Goal: Book appointment/travel/reservation

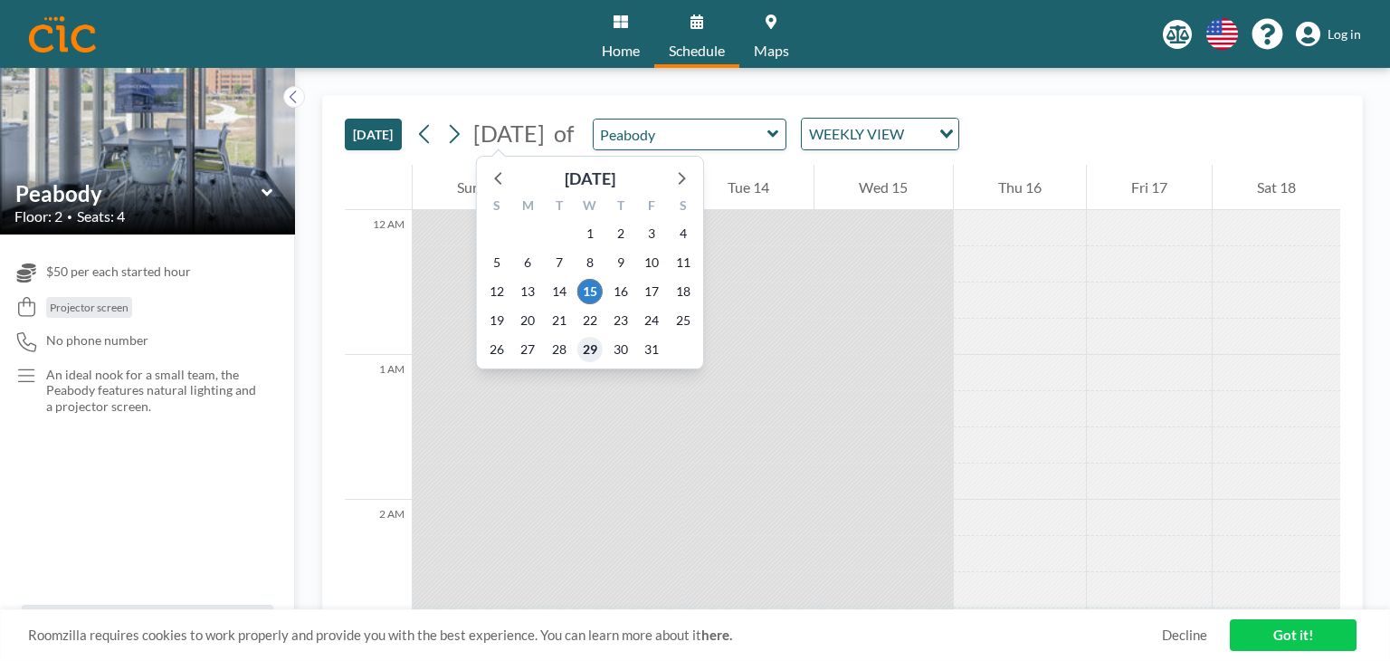
click at [586, 348] on span "29" at bounding box center [589, 349] width 25 height 25
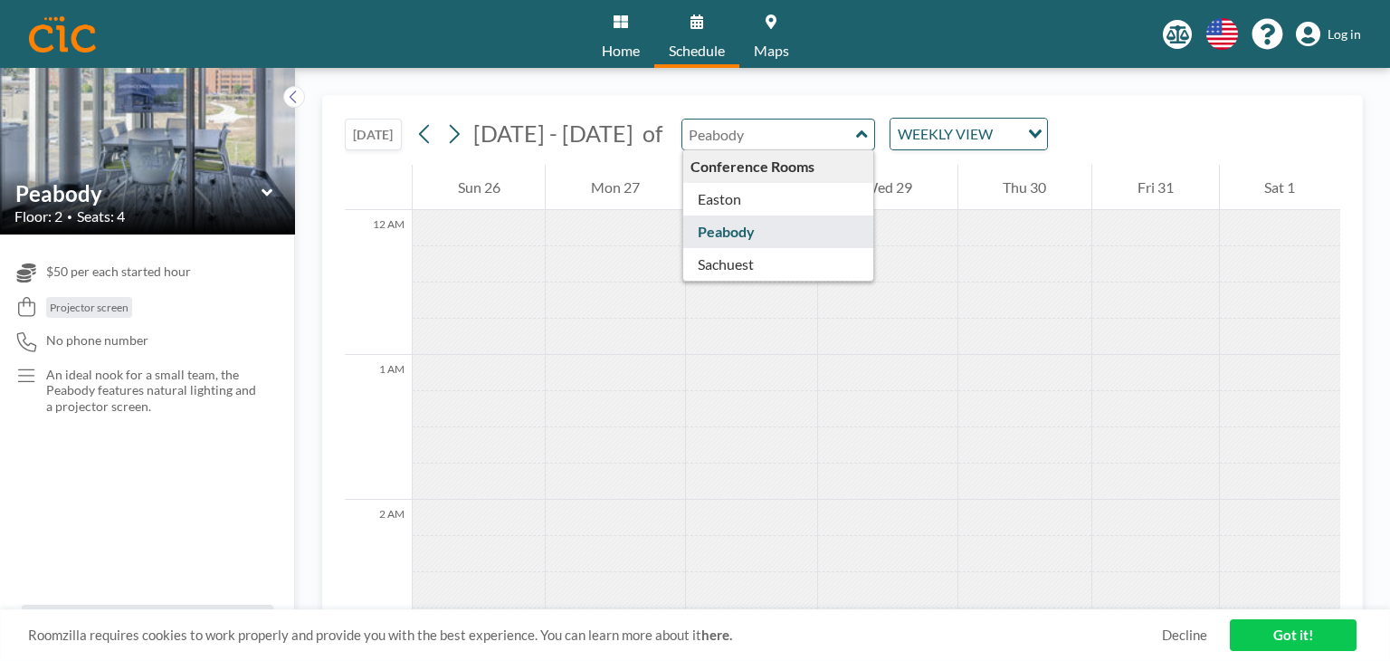
click at [766, 138] on input "text" at bounding box center [769, 134] width 174 height 30
click at [746, 119] on input "text" at bounding box center [769, 134] width 174 height 30
type input "Peabody"
click at [951, 131] on div "WEEKLY VIEW" at bounding box center [955, 132] width 129 height 27
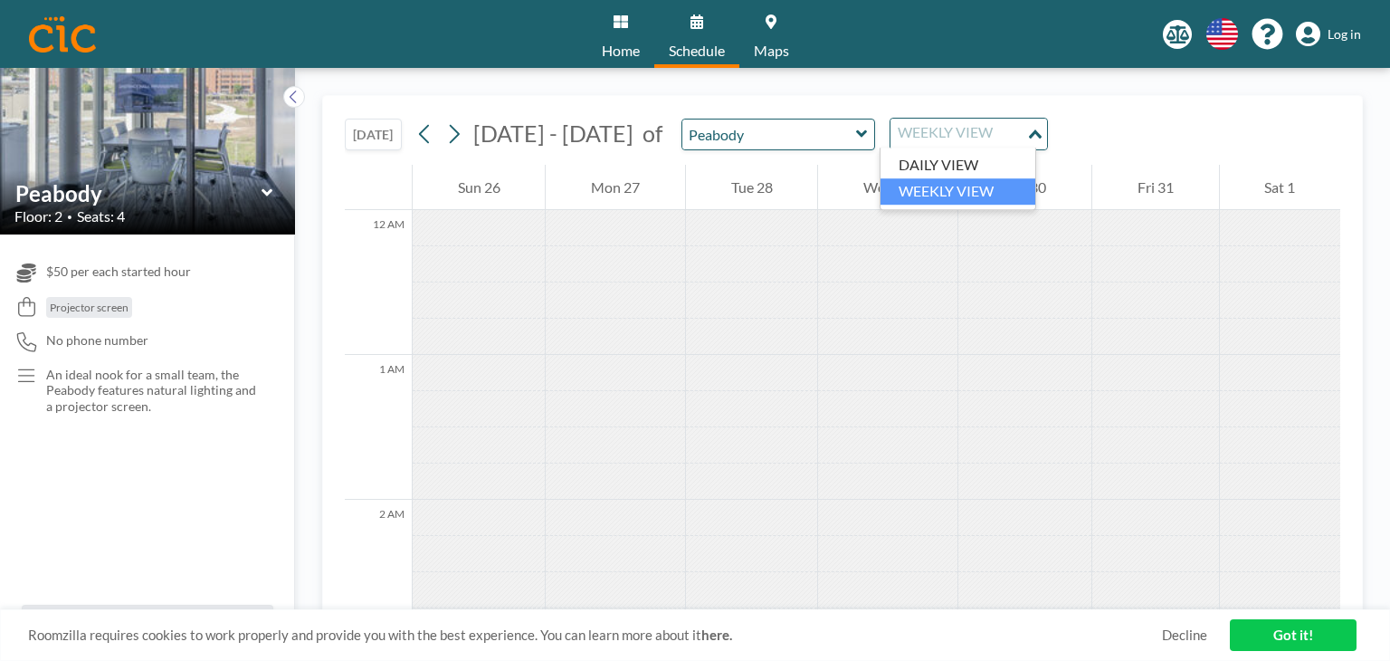
click at [1048, 99] on div "[DATE] [DATE] - [DATE] of Peabody WEEKLY VIEW Loading..." at bounding box center [843, 130] width 996 height 69
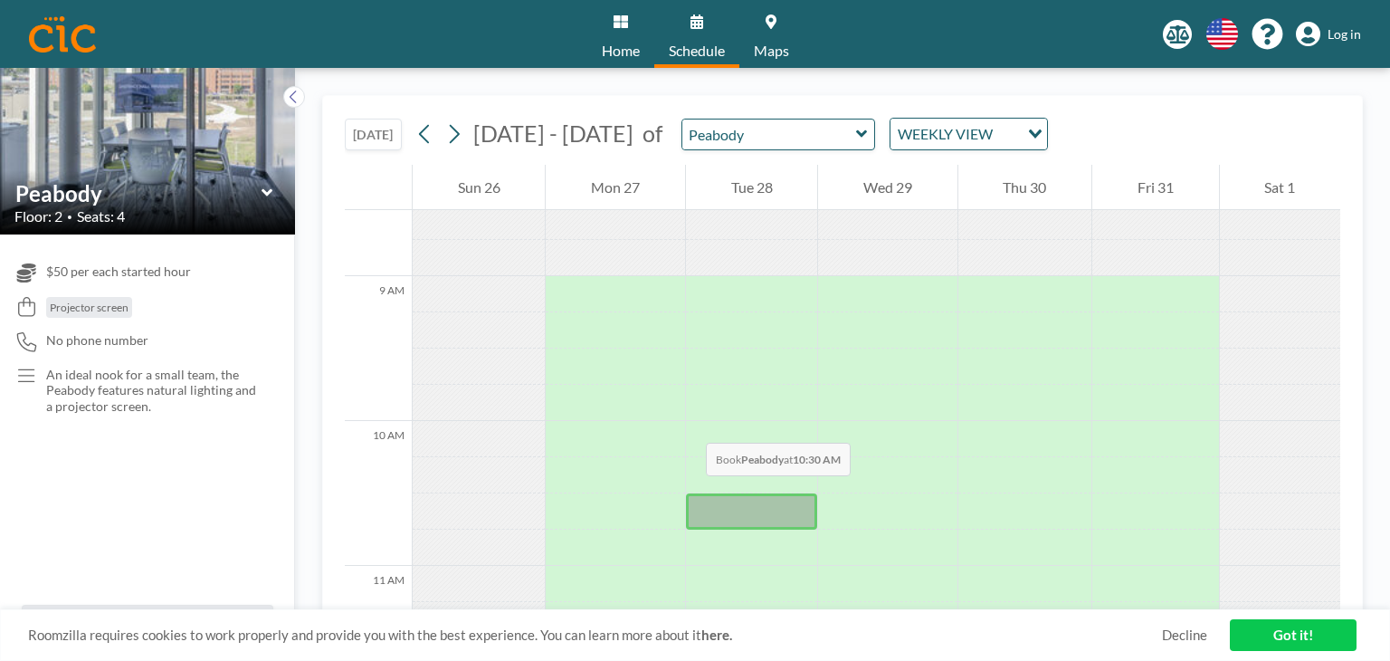
scroll to position [1177, 0]
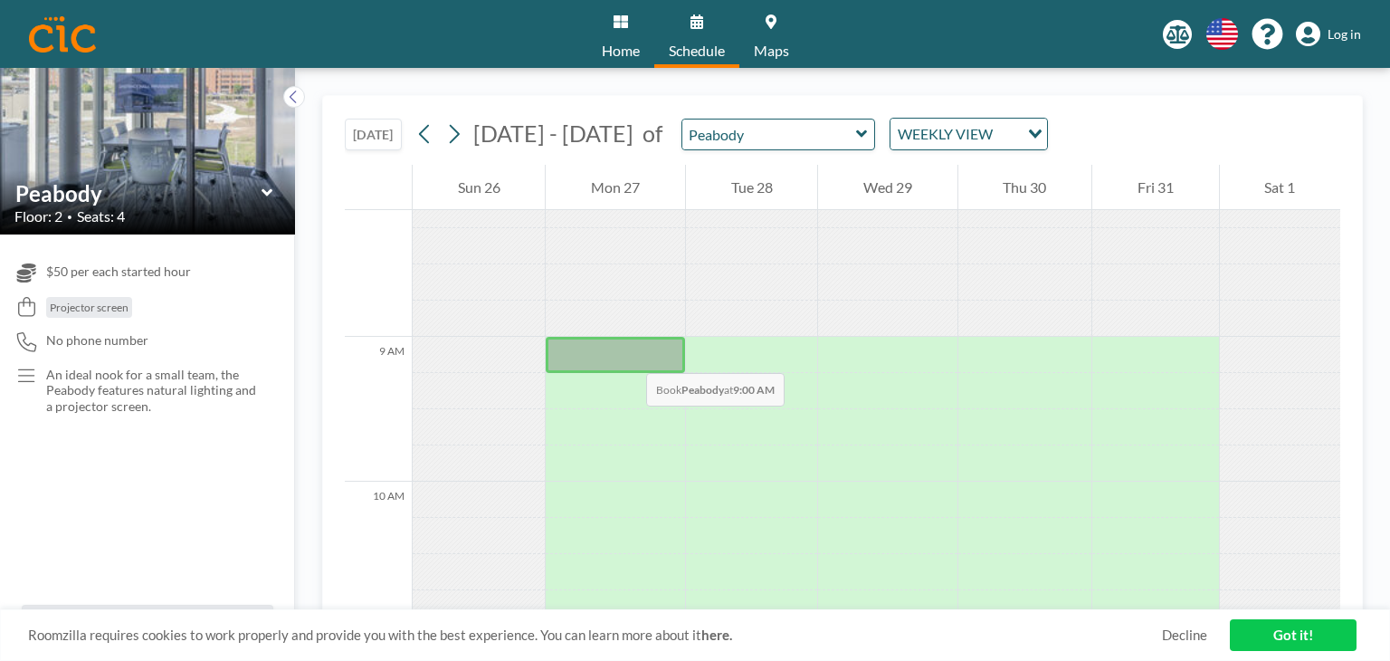
click at [628, 355] on div at bounding box center [615, 355] width 138 height 36
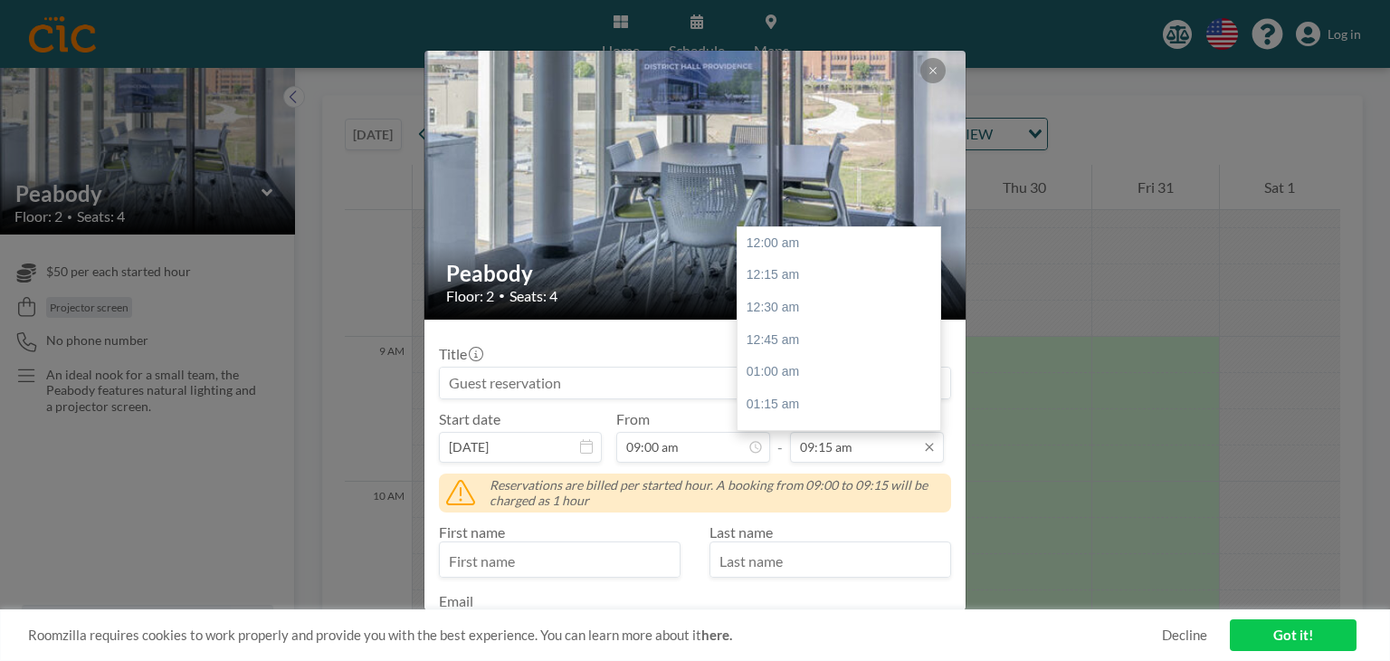
scroll to position [1191, 0]
click at [850, 451] on input "09:15 am" at bounding box center [867, 447] width 154 height 31
click at [925, 445] on icon at bounding box center [929, 447] width 8 height 8
click at [851, 269] on div "03:00 pm" at bounding box center [844, 260] width 212 height 33
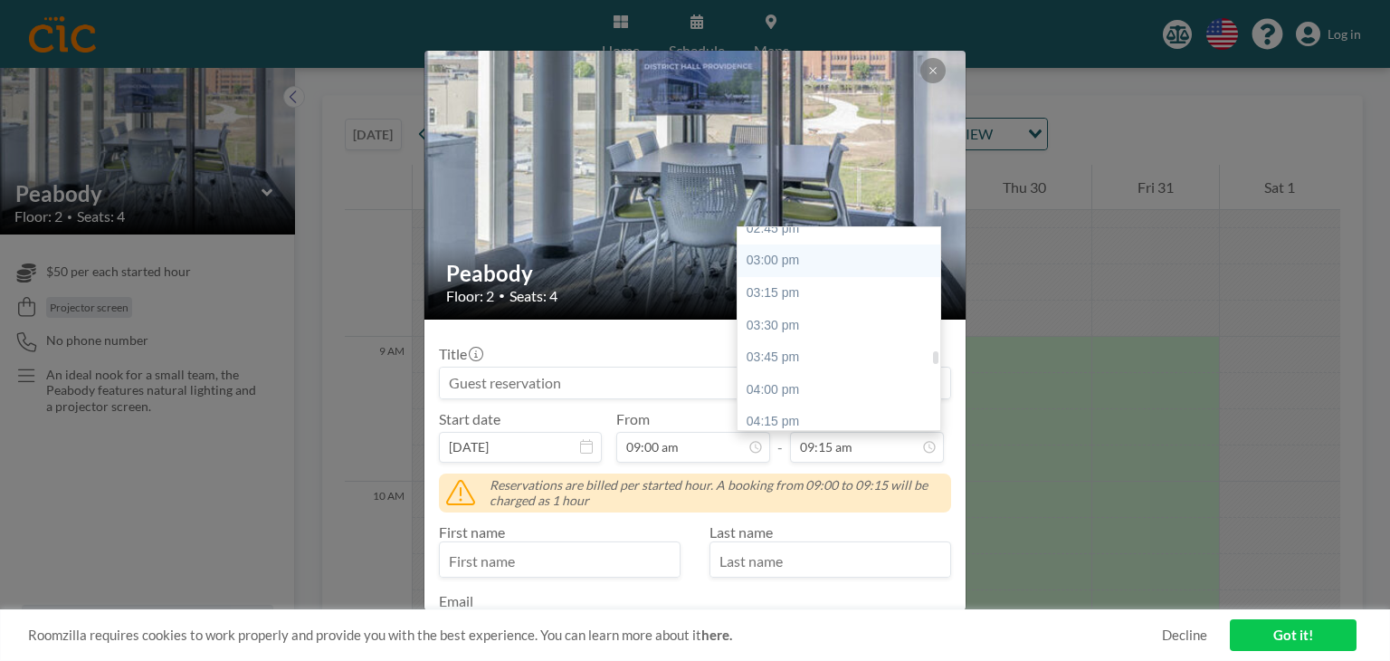
type input "03:00 pm"
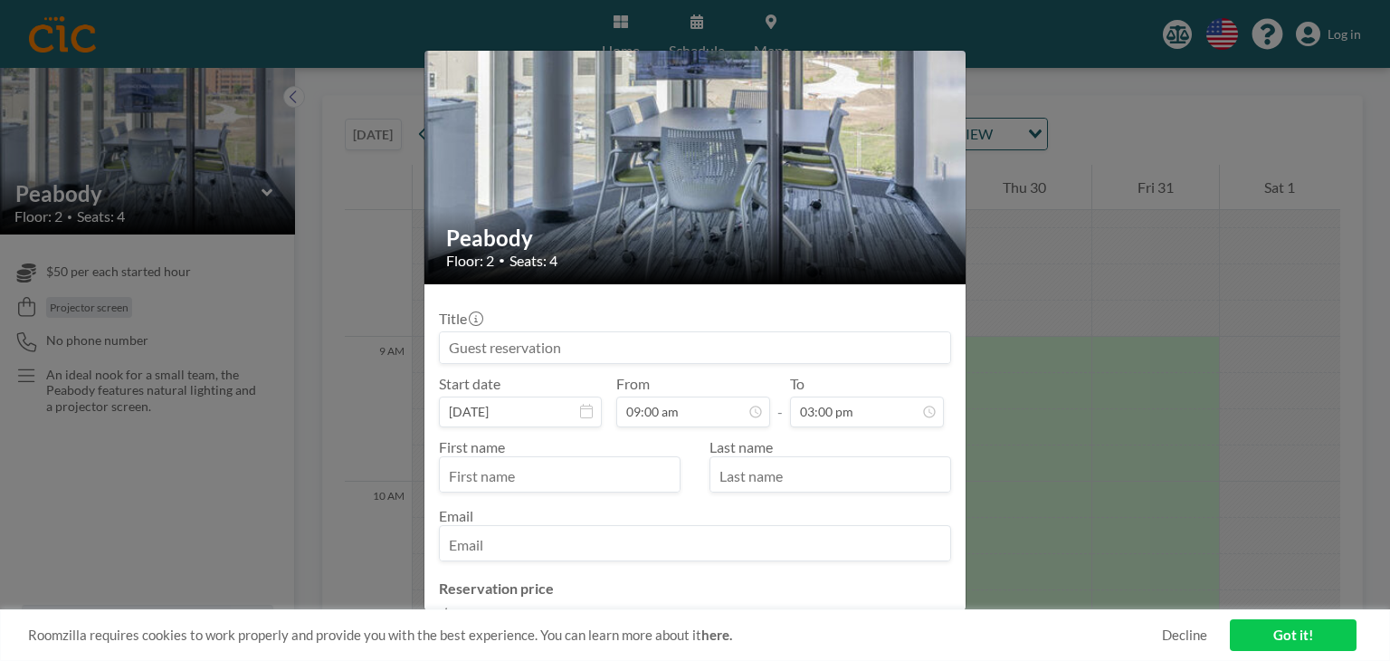
scroll to position [0, 0]
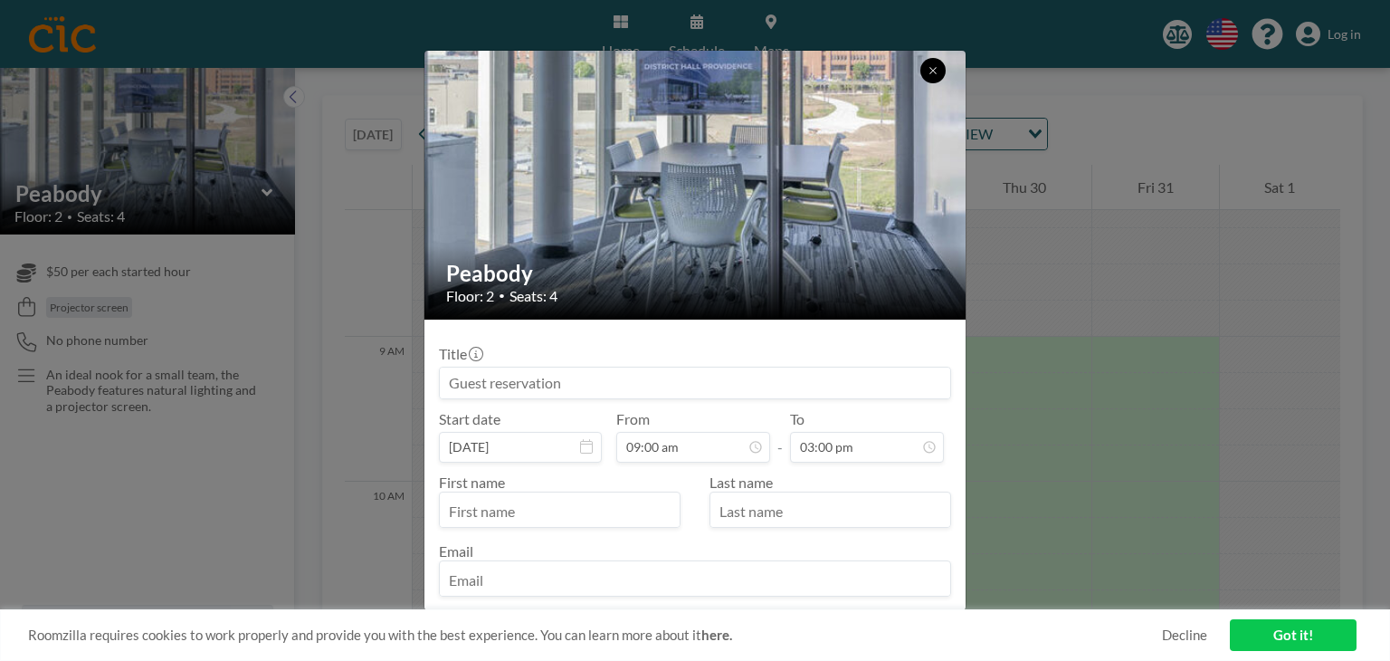
click at [930, 70] on icon at bounding box center [933, 70] width 11 height 11
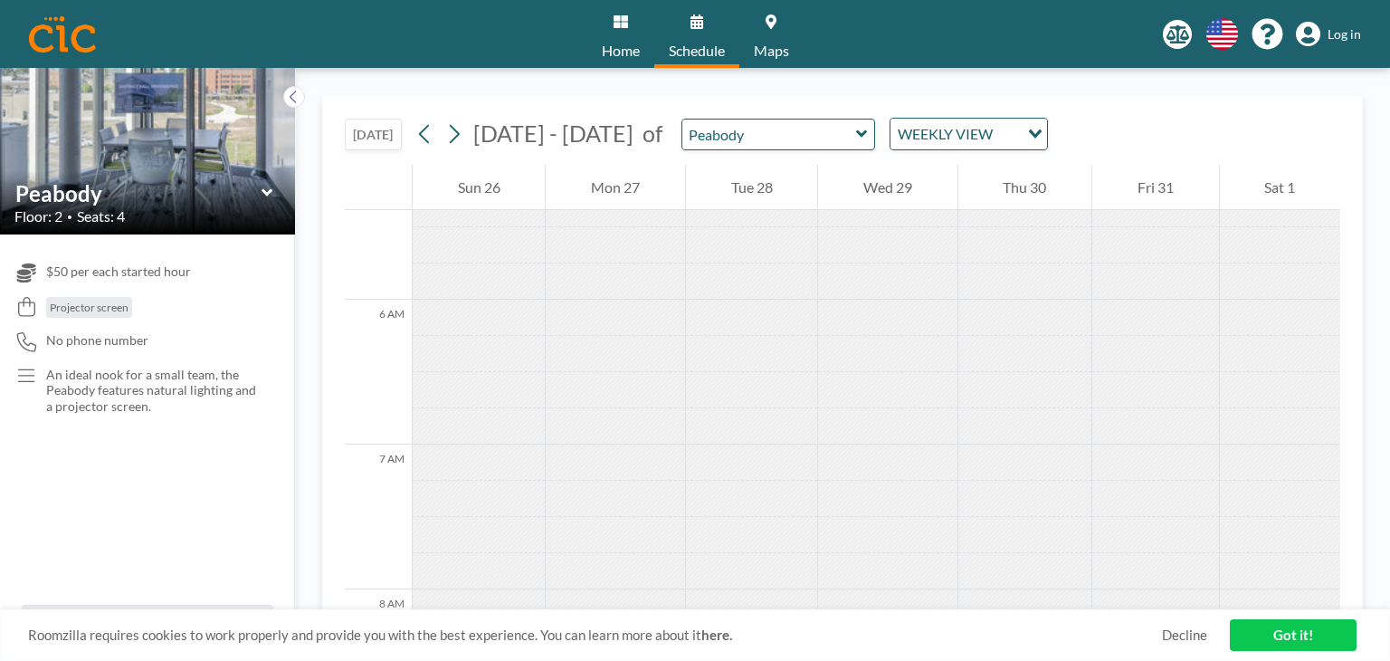
scroll to position [543, 0]
